Goal: Information Seeking & Learning: Learn about a topic

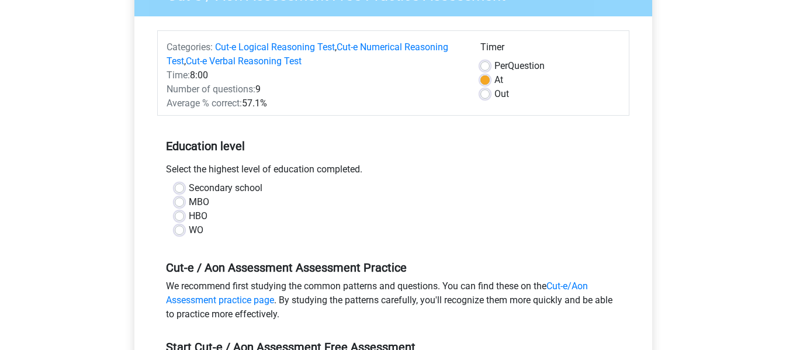
scroll to position [123, 0]
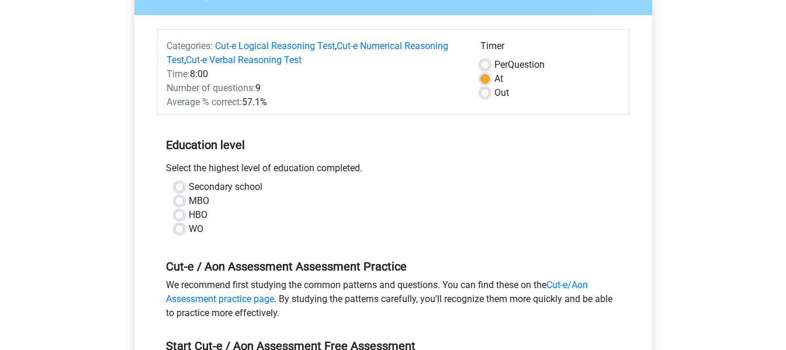
drag, startPoint x: 0, startPoint y: 0, endPoint x: 309, endPoint y: 154, distance: 345.3
click at [309, 154] on h5 "Education level" at bounding box center [393, 144] width 455 height 23
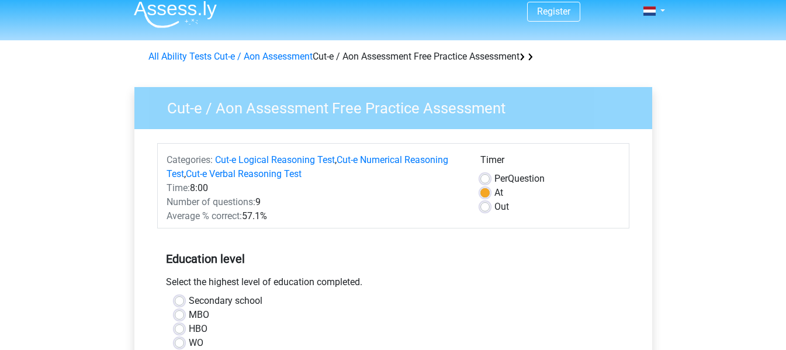
scroll to position [8, 0]
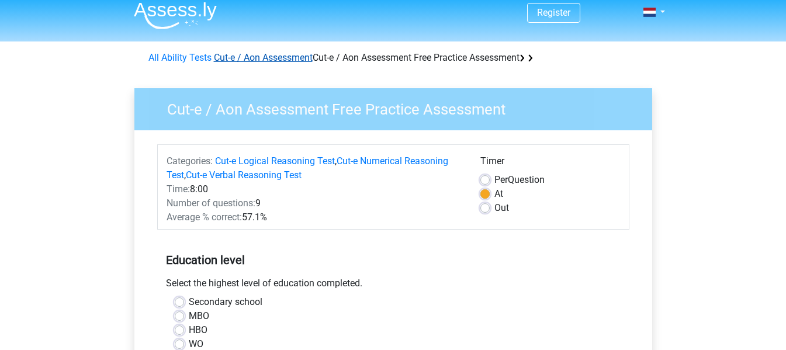
click at [269, 61] on font "Cut-e / Aon Assessment" at bounding box center [263, 57] width 99 height 11
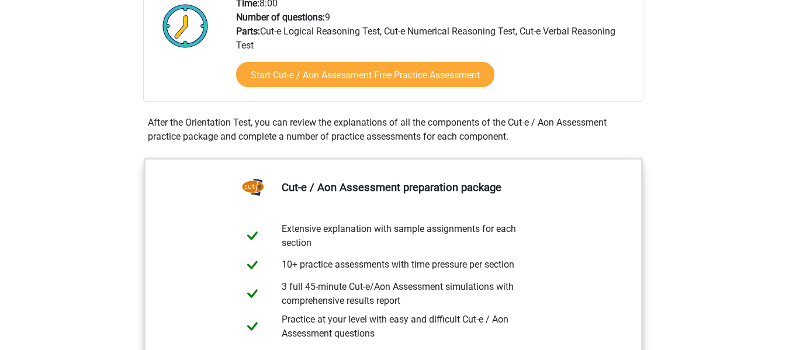
scroll to position [319, 0]
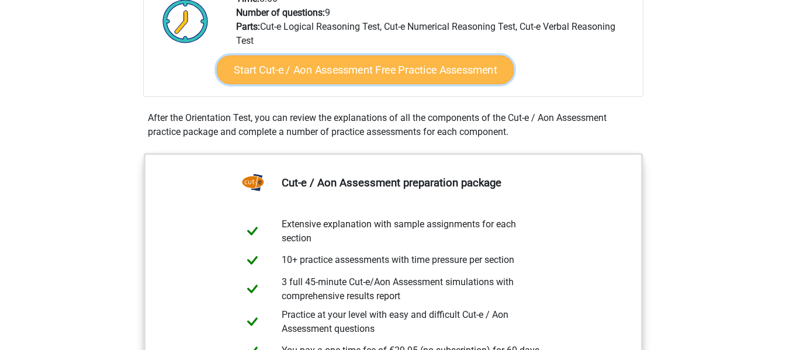
click at [336, 78] on link "Start Cut-e / Aon Assessment Free Practice Assessment" at bounding box center [364, 70] width 297 height 29
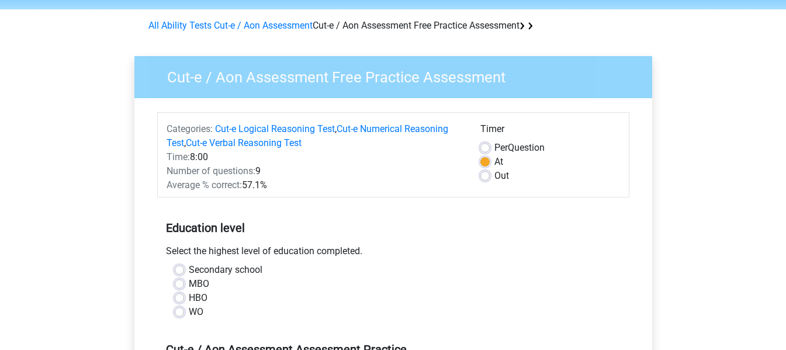
scroll to position [40, 0]
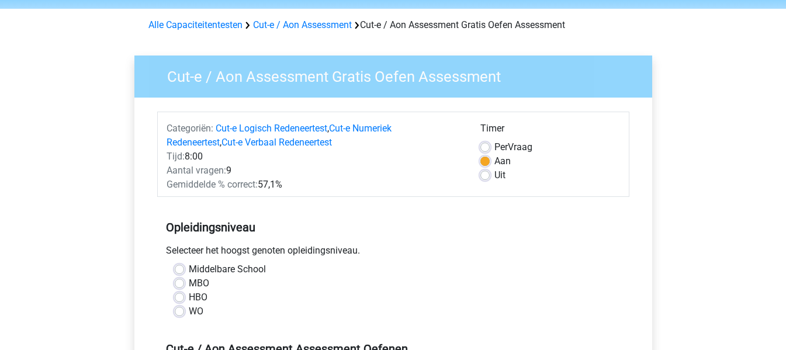
click at [315, 98] on div "Categoriën: Cut-e Logisch Redeneertest , Cut-e Numeriek Redeneertest , Cut-e Ve…" at bounding box center [393, 325] width 500 height 454
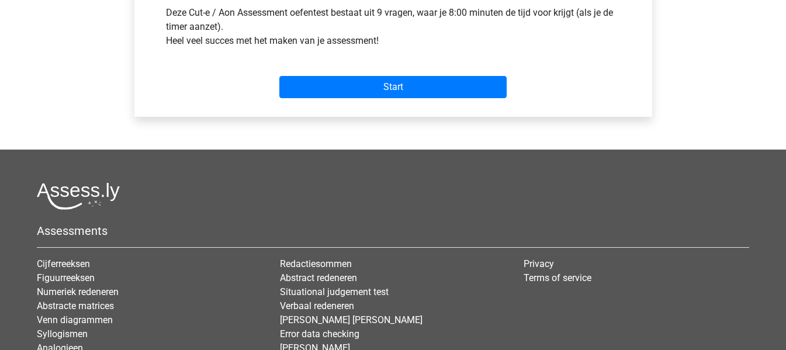
scroll to position [475, 0]
